Goal: Information Seeking & Learning: Learn about a topic

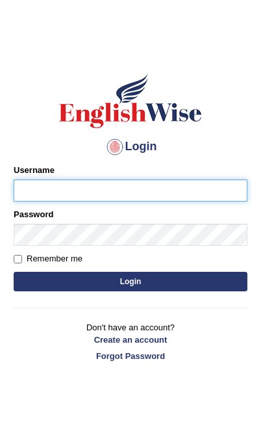
click at [132, 189] on input "Username" at bounding box center [131, 190] width 234 height 22
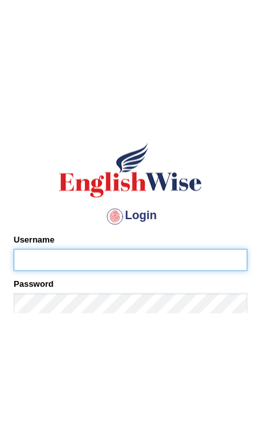
scroll to position [14, 0]
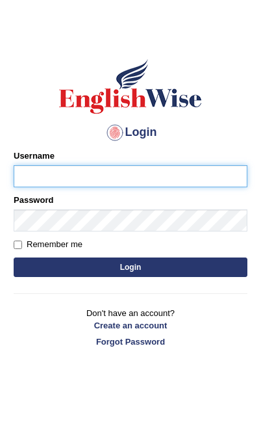
type input "[PERSON_NAME]"
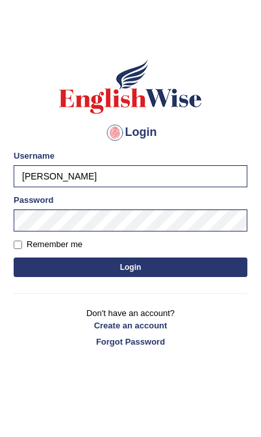
click at [157, 263] on button "Login" at bounding box center [131, 268] width 234 height 20
click at [24, 240] on label "Remember me" at bounding box center [48, 244] width 69 height 13
click at [22, 241] on input "Remember me" at bounding box center [18, 245] width 8 height 8
checkbox input "true"
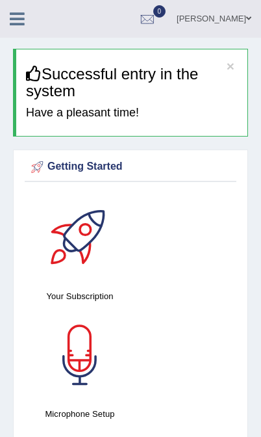
click at [18, 13] on icon at bounding box center [17, 18] width 15 height 17
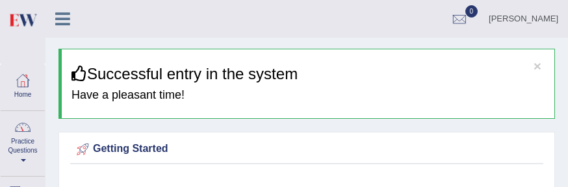
click at [25, 146] on link "Practice Questions" at bounding box center [23, 141] width 44 height 61
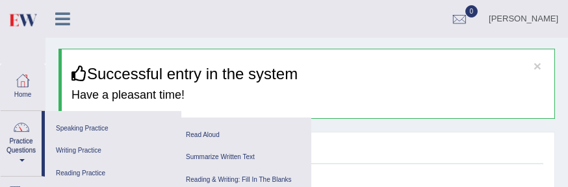
click at [95, 169] on link "Reading Practice" at bounding box center [113, 174] width 124 height 23
click at [252, 176] on link "Reading & Writing: Fill In The Blanks" at bounding box center [243, 180] width 124 height 23
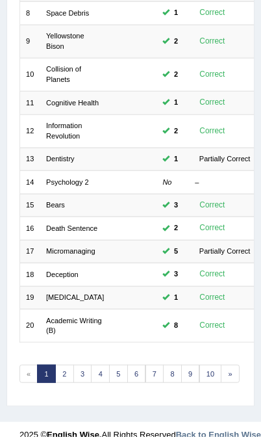
scroll to position [432, 0]
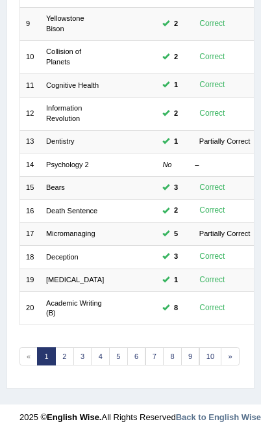
click at [66, 187] on link "2" at bounding box center [64, 356] width 19 height 18
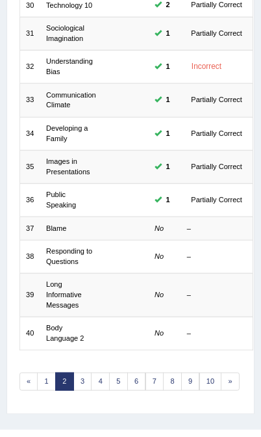
scroll to position [460, 0]
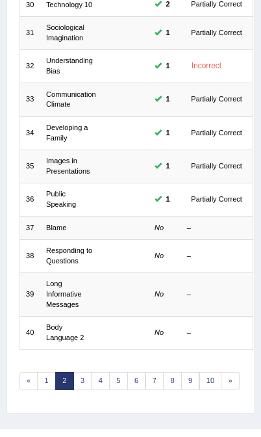
click at [59, 224] on link "Blame" at bounding box center [56, 228] width 20 height 8
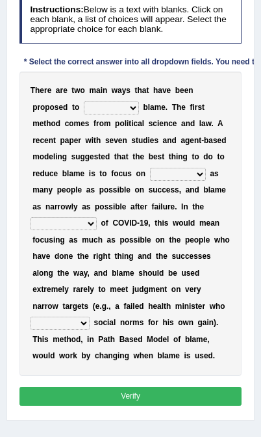
scroll to position [209, 0]
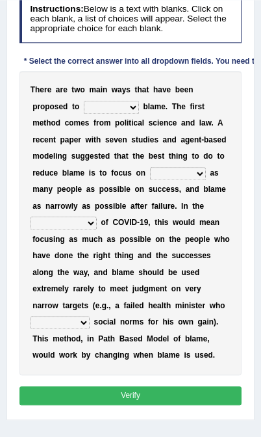
click at [126, 114] on select "abuse release reduce redress" at bounding box center [111, 107] width 55 height 13
click at [124, 114] on select "abuse release reduce redress" at bounding box center [111, 107] width 55 height 13
select select "reduce"
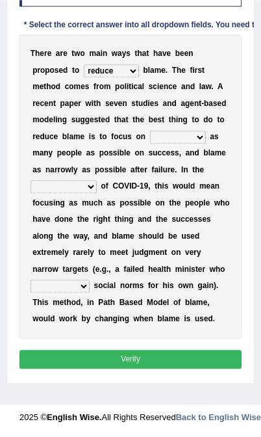
scroll to position [293, 0]
click at [150, 131] on select "praising promising preserving praying" at bounding box center [178, 137] width 56 height 13
select select "praising"
click at [75, 185] on select "context confrontation text construction" at bounding box center [64, 186] width 66 height 13
select select "context"
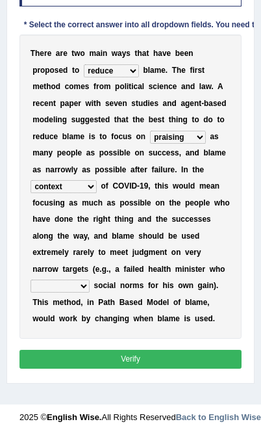
scroll to position [318, 0]
click at [75, 280] on select "departed established violated met" at bounding box center [60, 286] width 59 height 13
select select "violated"
click at [126, 368] on button "Verify" at bounding box center [131, 359] width 223 height 19
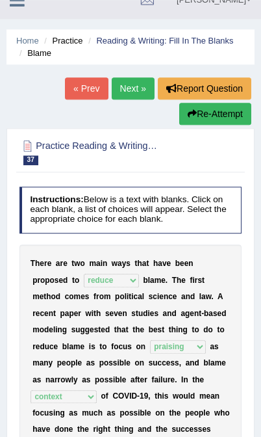
scroll to position [19, 0]
click at [133, 91] on link "Next »" at bounding box center [133, 88] width 43 height 22
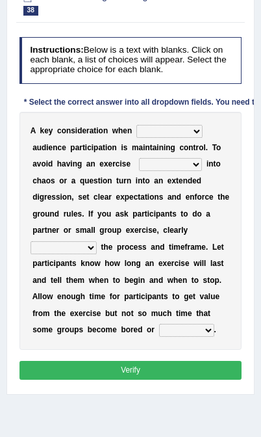
scroll to position [169, 0]
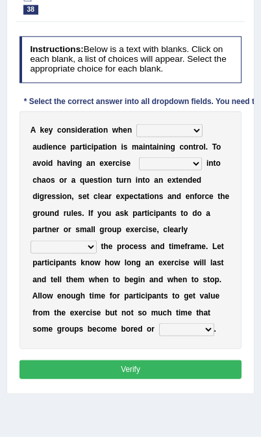
click at [194, 137] on select "incorporating increasing incurring indicating" at bounding box center [170, 130] width 66 height 13
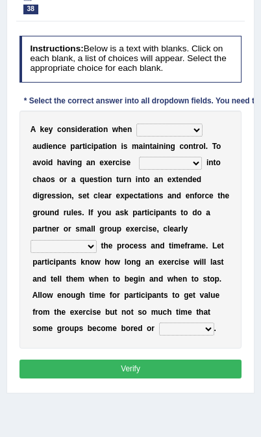
select select "incorporating"
click at [198, 137] on select "incorporating increasing incurring indicating" at bounding box center [170, 130] width 66 height 13
click at [139, 170] on select "deteriorate determine deliver demonstrate" at bounding box center [170, 163] width 63 height 13
select select "deteriorate"
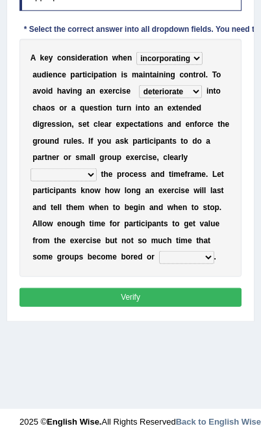
scroll to position [242, 0]
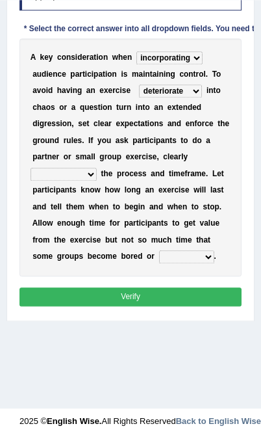
click at [83, 181] on select "communicate confirm accumulate commit" at bounding box center [64, 174] width 66 height 13
select select "communicate"
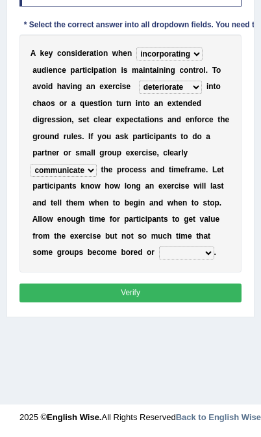
click at [159, 259] on select "destroyed distracted disobeyed divided" at bounding box center [186, 252] width 55 height 13
select select "distracted"
click at [127, 302] on button "Verify" at bounding box center [131, 293] width 223 height 19
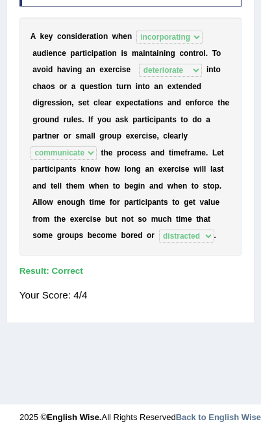
click at [160, 197] on div "A k e y c o n s i d e r a t i o n w h e n incorporating increasing incurring in…" at bounding box center [131, 137] width 223 height 238
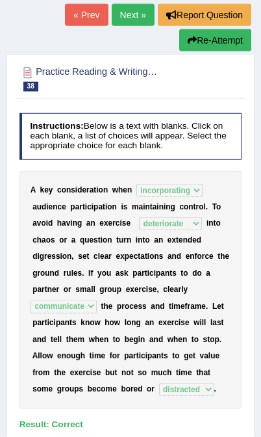
scroll to position [93, 0]
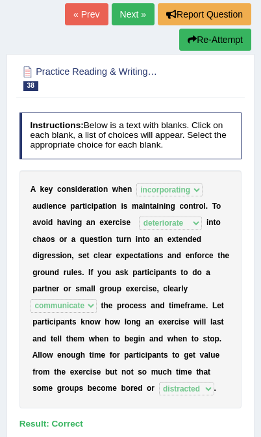
click at [138, 14] on link "Next »" at bounding box center [133, 14] width 43 height 22
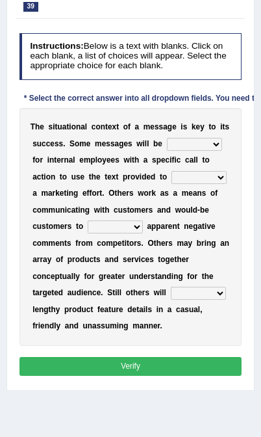
scroll to position [182, 0]
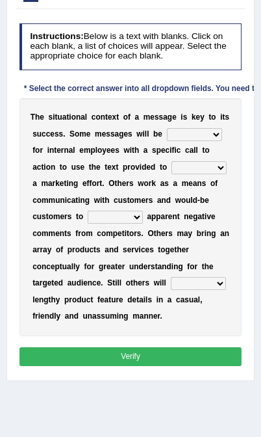
click at [167, 141] on select "targeted varied marketed parted" at bounding box center [194, 134] width 55 height 13
select select "targeted"
click at [172, 174] on select "extract exceed expand export" at bounding box center [199, 167] width 55 height 13
select select "exceed"
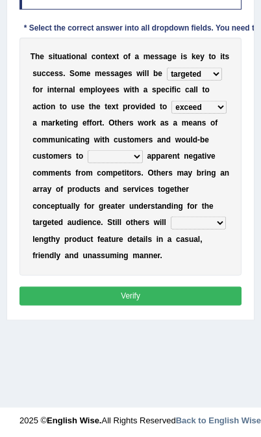
scroll to position [250, 0]
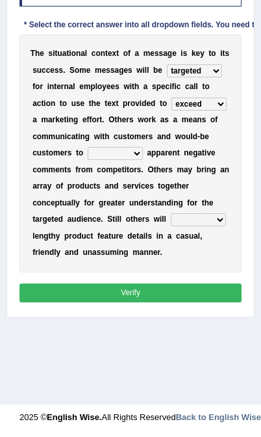
click at [143, 160] on select "rebut rebel review reboot" at bounding box center [115, 153] width 55 height 13
select select "review"
click at [171, 226] on select "deliver delay delight delegate" at bounding box center [198, 219] width 55 height 13
select select "delay"
click at [114, 302] on button "Verify" at bounding box center [131, 293] width 223 height 19
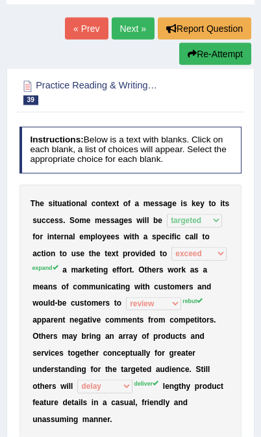
scroll to position [79, 0]
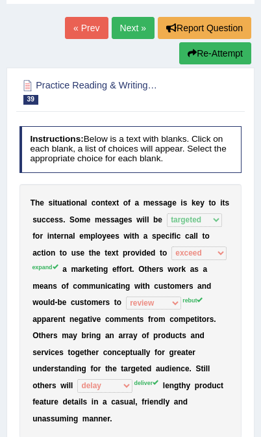
click at [223, 60] on button "Re-Attempt" at bounding box center [215, 53] width 72 height 22
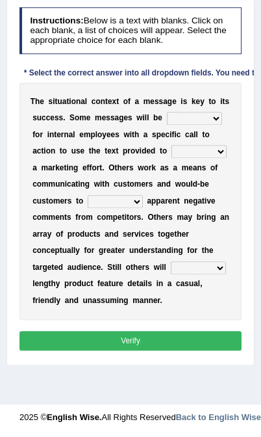
scroll to position [248, 0]
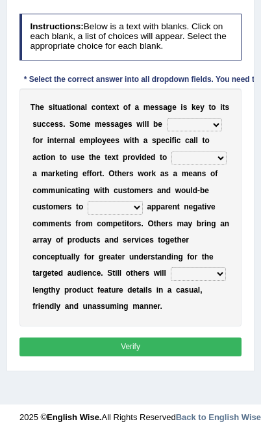
click at [167, 131] on select "targeted varied marketed parted" at bounding box center [194, 124] width 55 height 13
select select "targeted"
click at [172, 165] on select "extract exceed expand export" at bounding box center [199, 158] width 55 height 13
select select "expand"
click at [143, 214] on select "rebut rebel review reboot" at bounding box center [115, 207] width 55 height 13
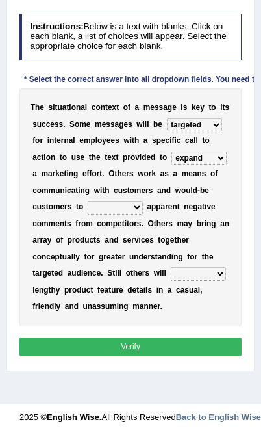
select select "review"
click at [171, 280] on select "deliver delay delight delegate" at bounding box center [198, 273] width 55 height 13
select select "deliver"
click at [123, 356] on button "Verify" at bounding box center [131, 347] width 223 height 19
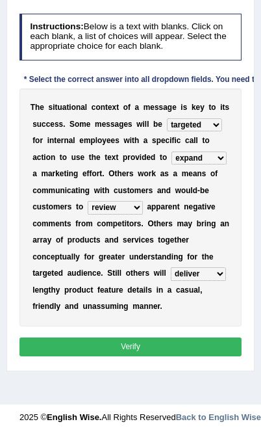
scroll to position [256, 0]
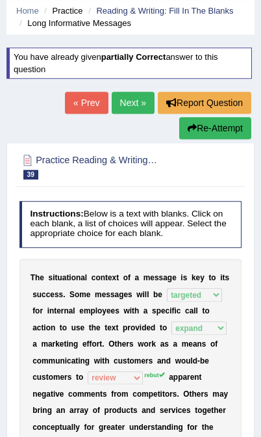
click at [224, 131] on button "Re-Attempt" at bounding box center [215, 128] width 72 height 22
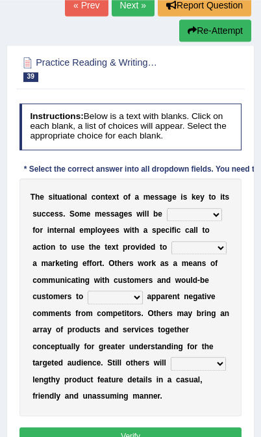
scroll to position [222, 0]
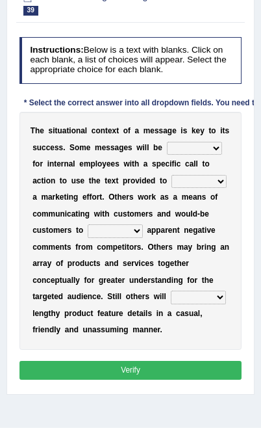
click at [143, 237] on select "rebut rebel review reboot" at bounding box center [115, 230] width 55 height 13
select select "rebut"
click at [167, 155] on select "targeted varied marketed parted" at bounding box center [194, 148] width 55 height 13
select select "targeted"
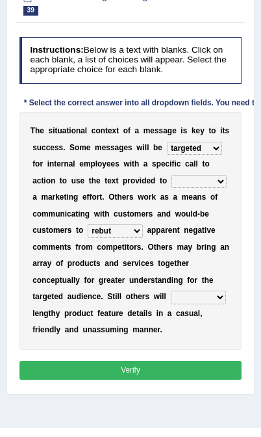
click at [172, 188] on select "extract exceed expand export" at bounding box center [199, 181] width 55 height 13
select select "exceed"
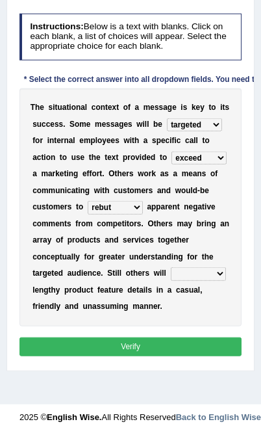
scroll to position [304, 0]
click at [171, 280] on select "deliver delay delight delegate" at bounding box center [198, 273] width 55 height 13
select select "deliver"
click at [135, 356] on button "Verify" at bounding box center [131, 347] width 223 height 19
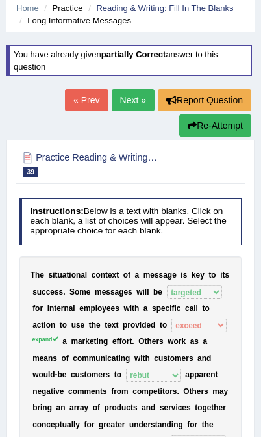
scroll to position [50, 0]
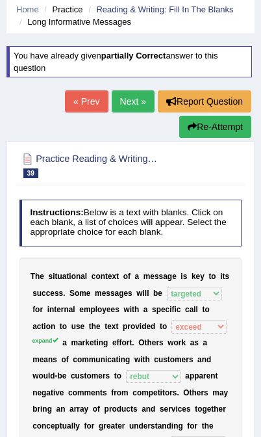
click at [139, 101] on link "Next »" at bounding box center [133, 101] width 43 height 22
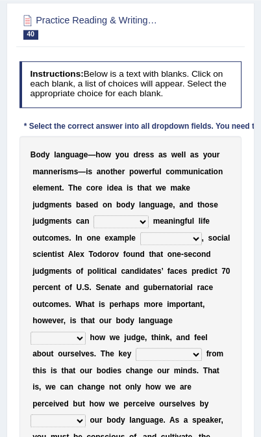
scroll to position [150, 0]
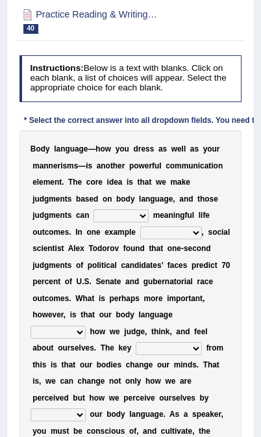
click at [94, 222] on select "predict preserve prevent prepare" at bounding box center [121, 215] width 55 height 13
select select "predict"
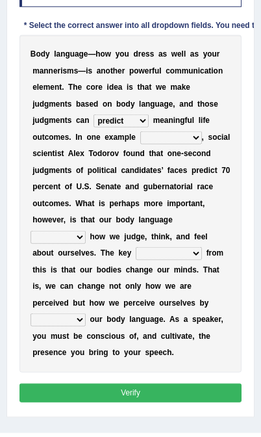
scroll to position [246, 0]
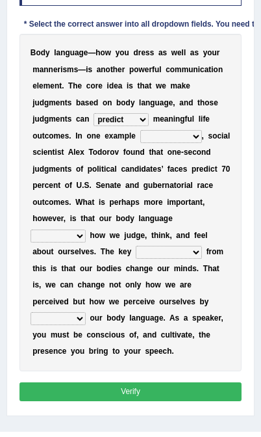
click at [140, 143] on select "citing having cited to be cited cited" at bounding box center [171, 136] width 62 height 13
select select "cited"
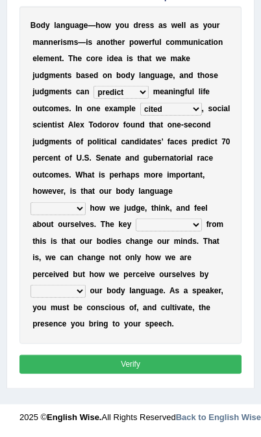
scroll to position [312, 0]
click at [86, 215] on select "refrains reflects refers refreshes" at bounding box center [58, 208] width 55 height 13
select select "reflects"
click at [136, 232] on select "drawback breakthrough takeaway takeoff" at bounding box center [169, 225] width 66 height 13
select select "drawback"
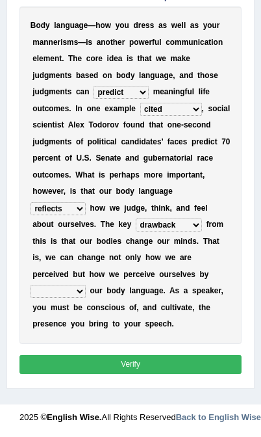
click at [81, 298] on select "enacting enabling making managing" at bounding box center [58, 291] width 55 height 13
select select "enabling"
click at [136, 232] on select "drawback breakthrough takeaway takeoff" at bounding box center [169, 225] width 66 height 13
select select "breakthrough"
click at [147, 374] on button "Verify" at bounding box center [131, 364] width 223 height 19
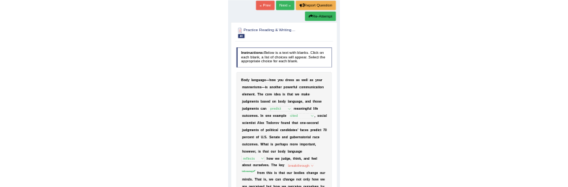
scroll to position [0, 0]
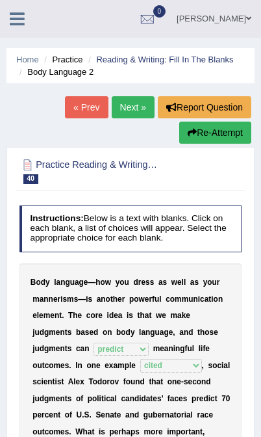
click at [17, 18] on icon at bounding box center [17, 18] width 15 height 17
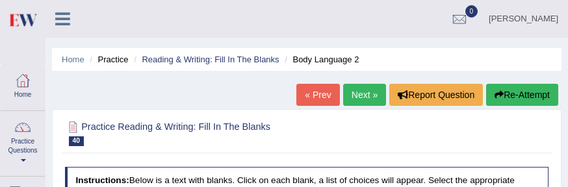
click at [27, 145] on link "Practice Questions" at bounding box center [23, 141] width 44 height 61
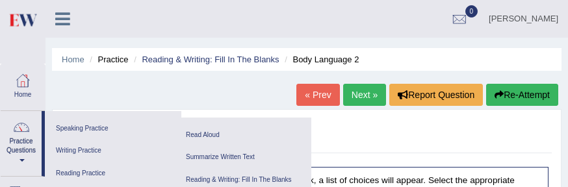
click at [86, 144] on link "Writing Practice" at bounding box center [113, 151] width 124 height 23
click at [233, 156] on link "Summarize Written Text" at bounding box center [243, 157] width 124 height 23
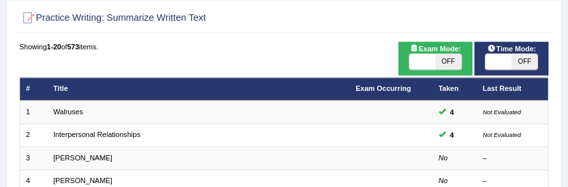
scroll to position [85, 0]
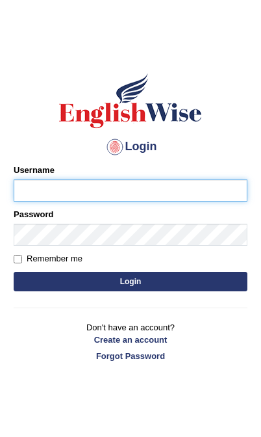
click at [125, 186] on input "Username" at bounding box center [131, 190] width 234 height 22
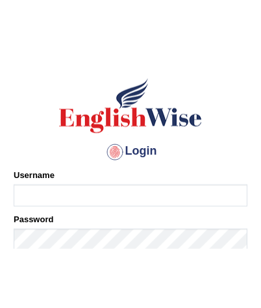
scroll to position [14, 0]
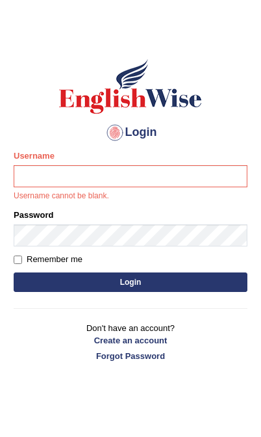
click at [22, 258] on input "Remember me" at bounding box center [18, 260] width 8 height 8
checkbox input "true"
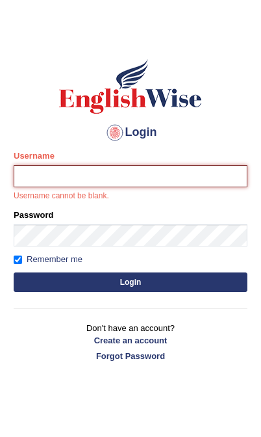
click at [126, 173] on input "Username" at bounding box center [131, 176] width 234 height 22
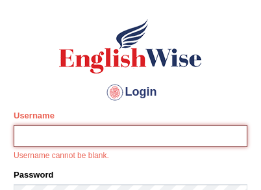
scroll to position [29, 0]
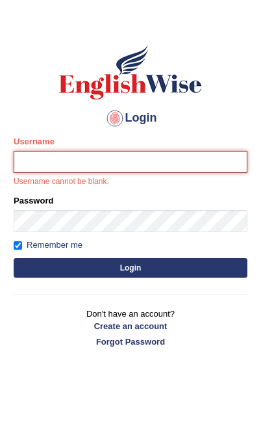
type input "[PERSON_NAME]"
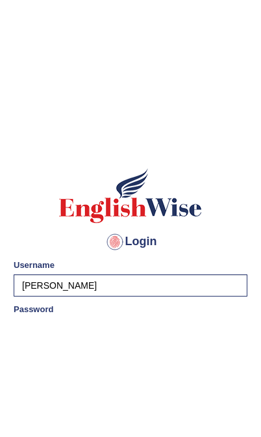
scroll to position [14, 0]
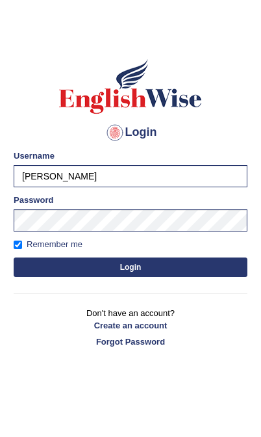
click at [162, 260] on button "Login" at bounding box center [131, 268] width 234 height 20
click at [137, 269] on button "Login" at bounding box center [131, 268] width 234 height 20
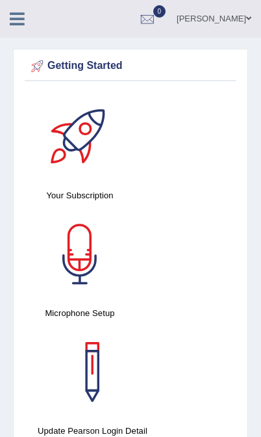
click at [17, 11] on icon at bounding box center [17, 18] width 15 height 17
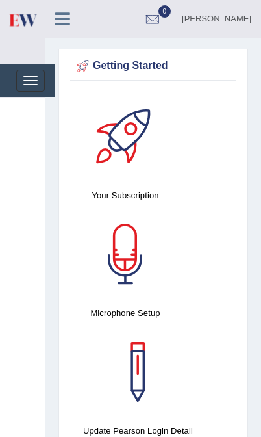
click at [31, 82] on button "Toggle navigation" at bounding box center [30, 81] width 29 height 22
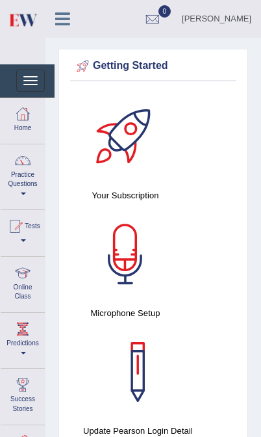
click at [17, 182] on link "Practice Questions" at bounding box center [23, 174] width 44 height 61
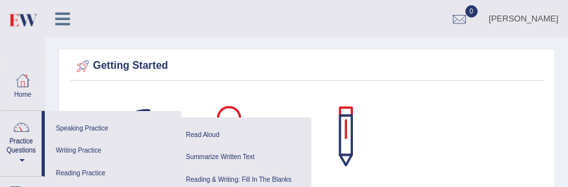
click at [258, 177] on link "Reading & Writing: Fill In The Blanks" at bounding box center [243, 180] width 124 height 23
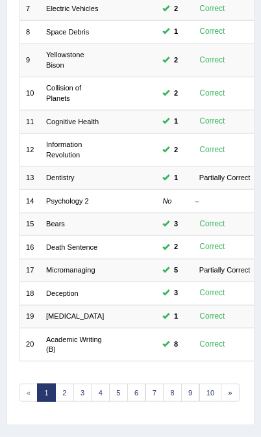
scroll to position [432, 0]
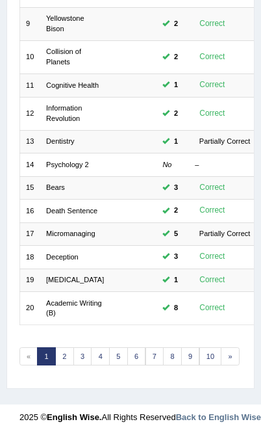
click at [85, 187] on link "3" at bounding box center [82, 356] width 19 height 18
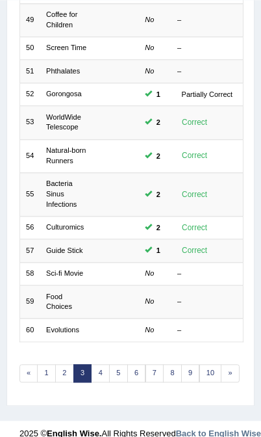
scroll to position [438, 0]
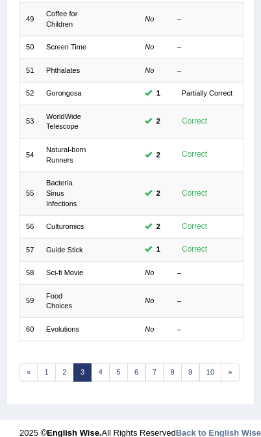
click at [73, 382] on link "3" at bounding box center [82, 373] width 19 height 18
click at [68, 382] on link "2" at bounding box center [64, 373] width 19 height 18
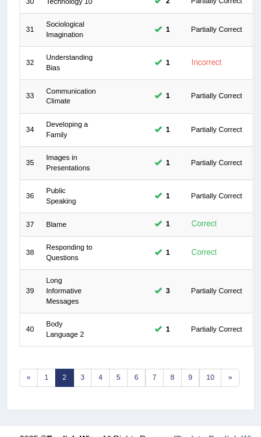
scroll to position [476, 0]
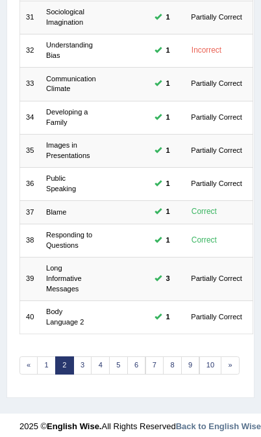
click at [82, 361] on link "3" at bounding box center [82, 365] width 19 height 18
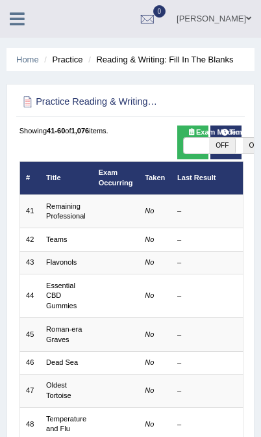
click at [70, 218] on link "Remaining Professional" at bounding box center [66, 211] width 40 height 18
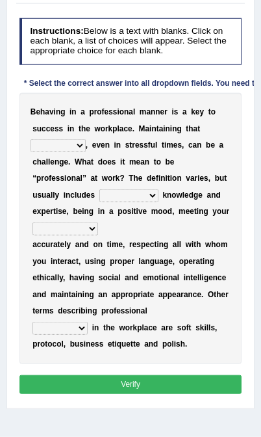
scroll to position [220, 0]
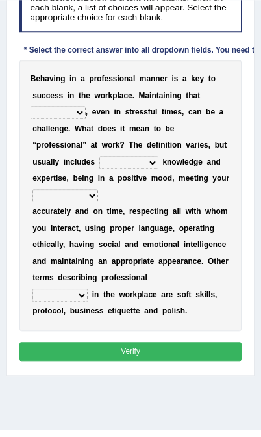
click at [86, 119] on select "demand domain direction demeanor" at bounding box center [58, 112] width 55 height 13
select select "demeanor"
click at [98, 202] on select "opportunities occupations observations obligations" at bounding box center [66, 195] width 66 height 13
click at [110, 169] on select "possessing appraising processing assessing" at bounding box center [129, 162] width 59 height 13
select select "processing"
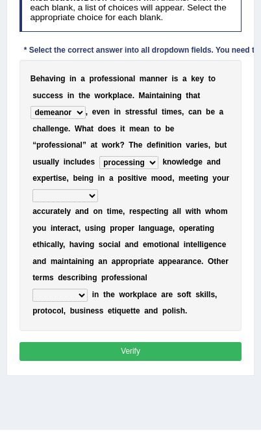
click at [98, 202] on select "opportunities occupations observations obligations" at bounding box center [66, 195] width 66 height 13
select select "observations"
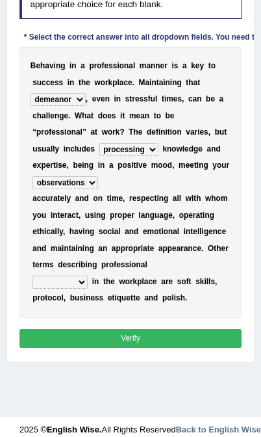
scroll to position [284, 0]
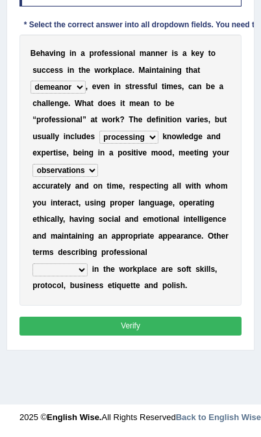
click at [73, 276] on select "conduct contact condition contract" at bounding box center [60, 269] width 55 height 13
select select "conduct"
click at [155, 336] on button "Verify" at bounding box center [131, 326] width 223 height 19
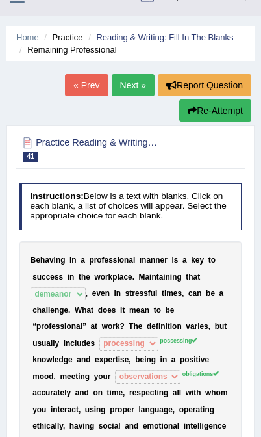
scroll to position [0, 0]
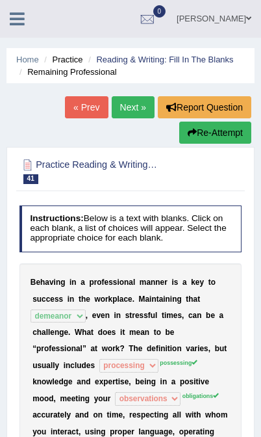
click at [208, 141] on button "Re-Attempt" at bounding box center [215, 133] width 72 height 22
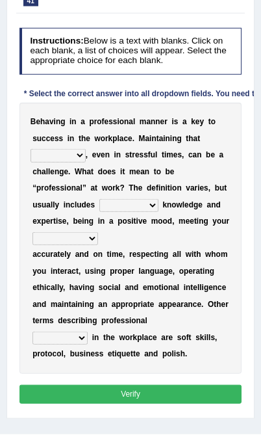
click at [86, 162] on select "demand domain direction demeanor" at bounding box center [58, 155] width 55 height 13
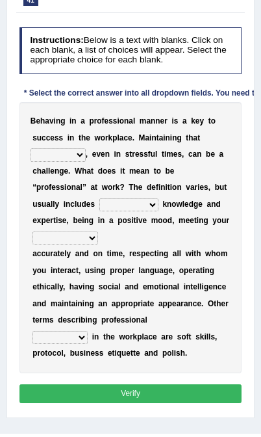
select select "direction"
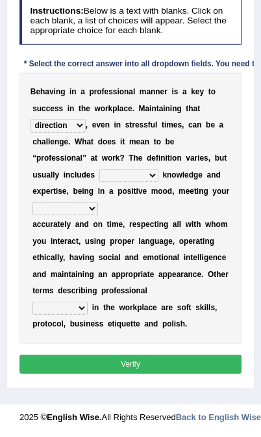
scroll to position [261, 0]
click at [120, 182] on select "possessing appraising processing assessing" at bounding box center [129, 175] width 59 height 13
select select "possessing"
click at [98, 202] on select "opportunities occupations observations obligations" at bounding box center [66, 208] width 66 height 13
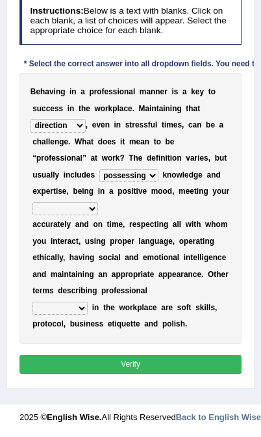
select select "obligations"
click at [80, 302] on select "conduct contact condition contract" at bounding box center [60, 308] width 55 height 13
select select "conduct"
click at [130, 366] on button "Verify" at bounding box center [131, 364] width 223 height 19
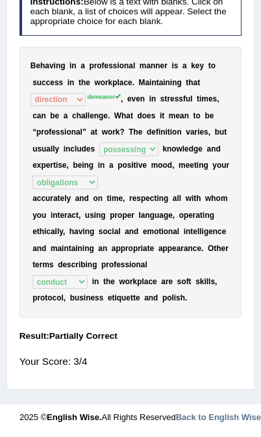
scroll to position [306, 0]
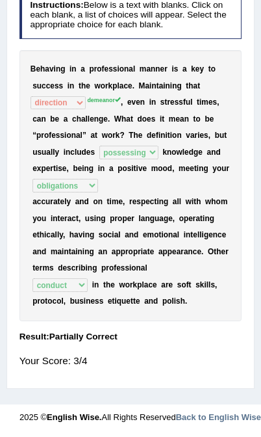
click at [197, 185] on div "B e h a v i n g i n a p r o f e s s i o n a l m a n n e r i s a k e y t o s u c…" at bounding box center [131, 185] width 223 height 271
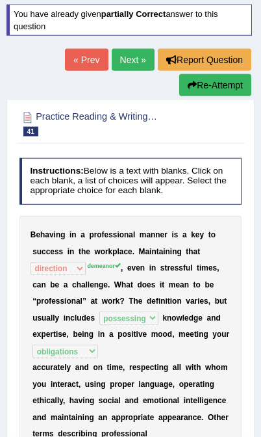
scroll to position [92, 0]
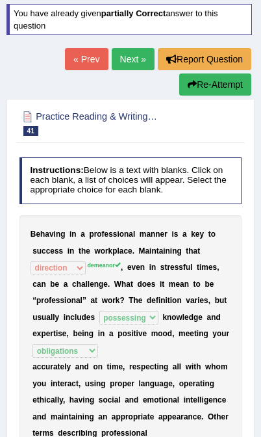
click at [130, 56] on link "Next »" at bounding box center [133, 59] width 43 height 22
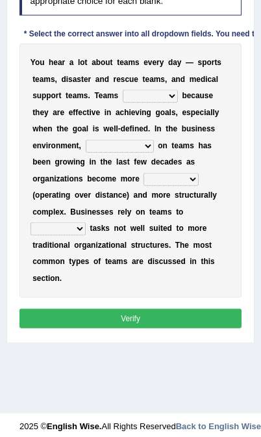
scroll to position [246, 0]
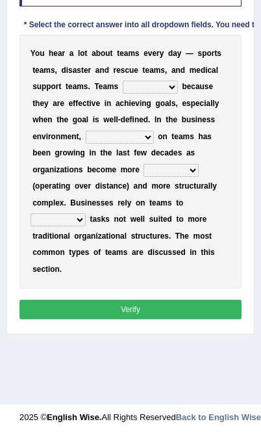
click at [123, 94] on select "exert extend express exist" at bounding box center [150, 87] width 55 height 13
select select "exist"
click at [137, 144] on select "reliability reliance realization independence" at bounding box center [120, 137] width 68 height 13
select select "reliability"
click at [198, 177] on select "authentic virtual simplified veritable" at bounding box center [171, 170] width 55 height 13
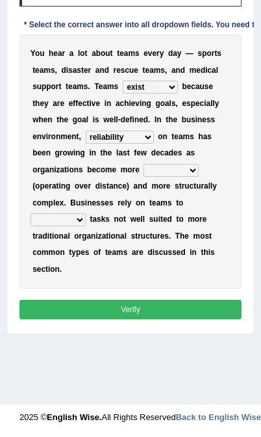
select select "virtual"
click at [86, 226] on select "perform possess compare conform" at bounding box center [58, 219] width 55 height 13
select select "perform"
click at [143, 319] on button "Verify" at bounding box center [131, 309] width 223 height 19
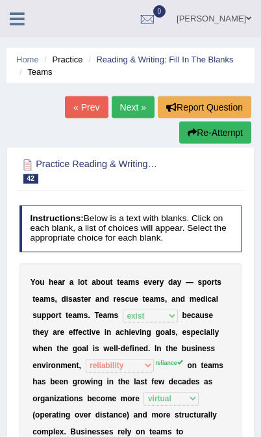
scroll to position [0, 0]
click at [140, 100] on link "Next »" at bounding box center [133, 107] width 43 height 22
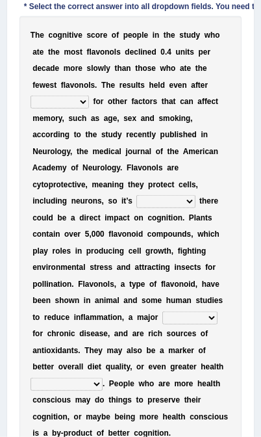
scroll to position [267, 0]
